Goal: Browse casually

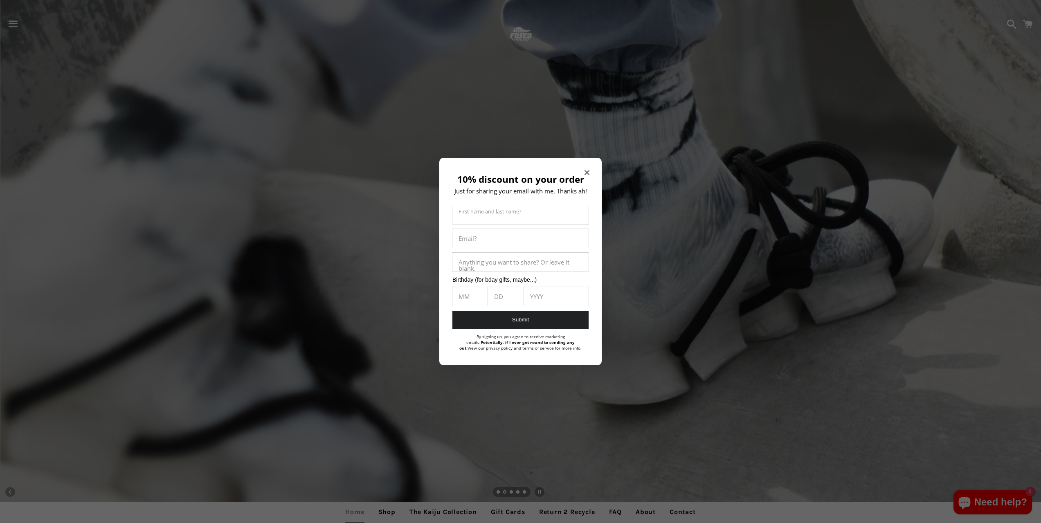
click at [582, 169] on div "10% discount on your order Just for sharing your email with me. Thanks ah! Firs…" at bounding box center [520, 262] width 162 height 208
click at [585, 170] on icon "Close modal" at bounding box center [587, 172] width 5 height 5
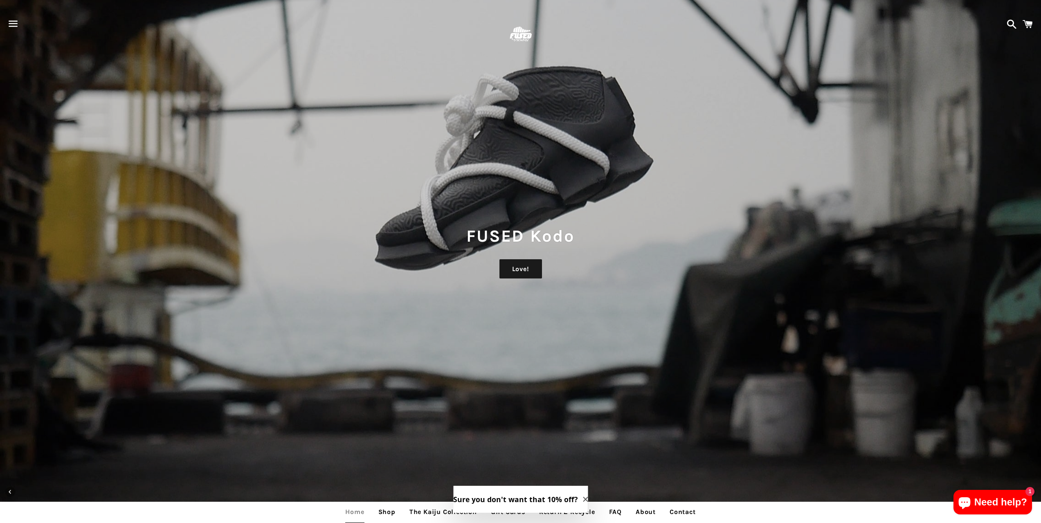
click at [13, 24] on span "button" at bounding box center [13, 23] width 18 height 25
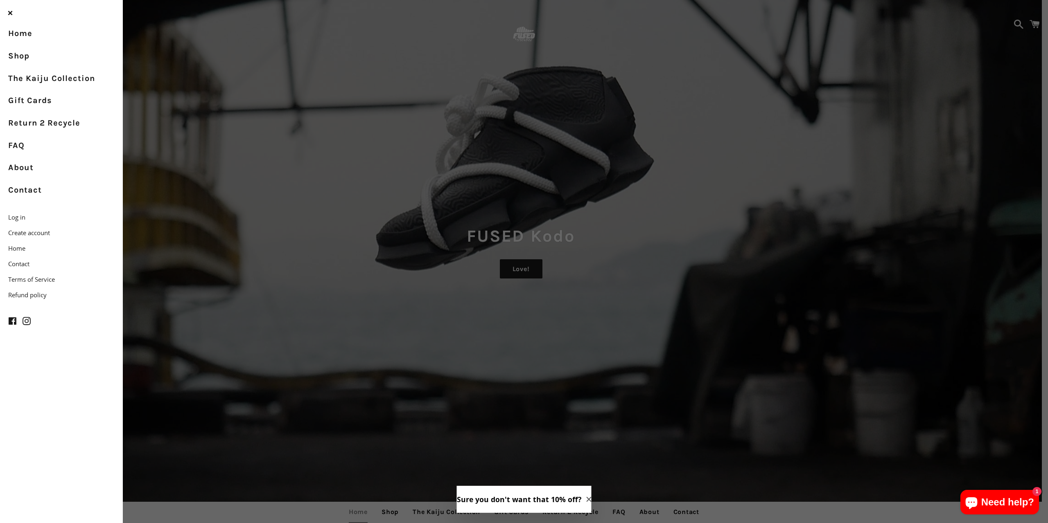
click at [237, 239] on div "Menu Search Cart Meka High Want! Kodo Translucent Get! FUSED Kodo Love! FUSED E…" at bounding box center [524, 261] width 1048 height 523
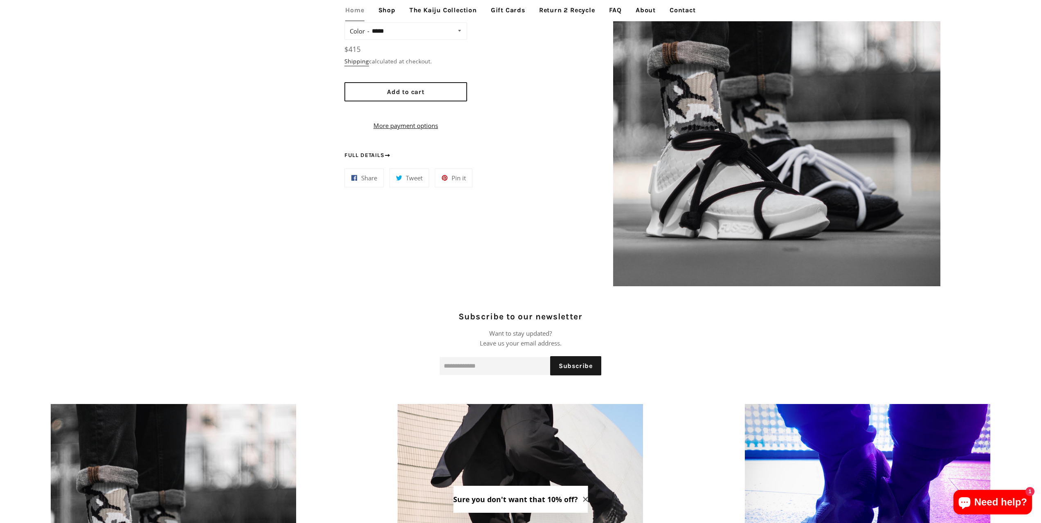
scroll to position [900, 0]
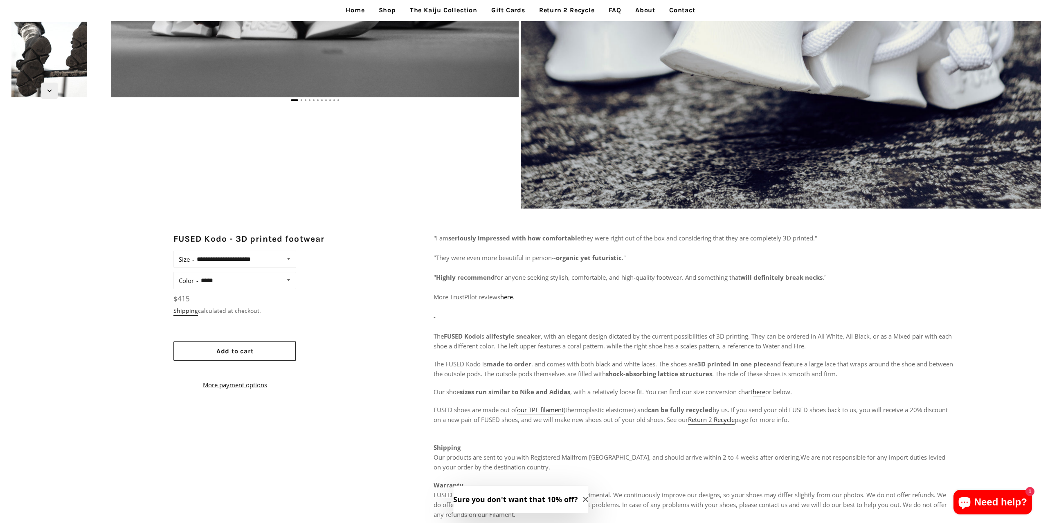
scroll to position [409, 0]
